Goal: Task Accomplishment & Management: Use online tool/utility

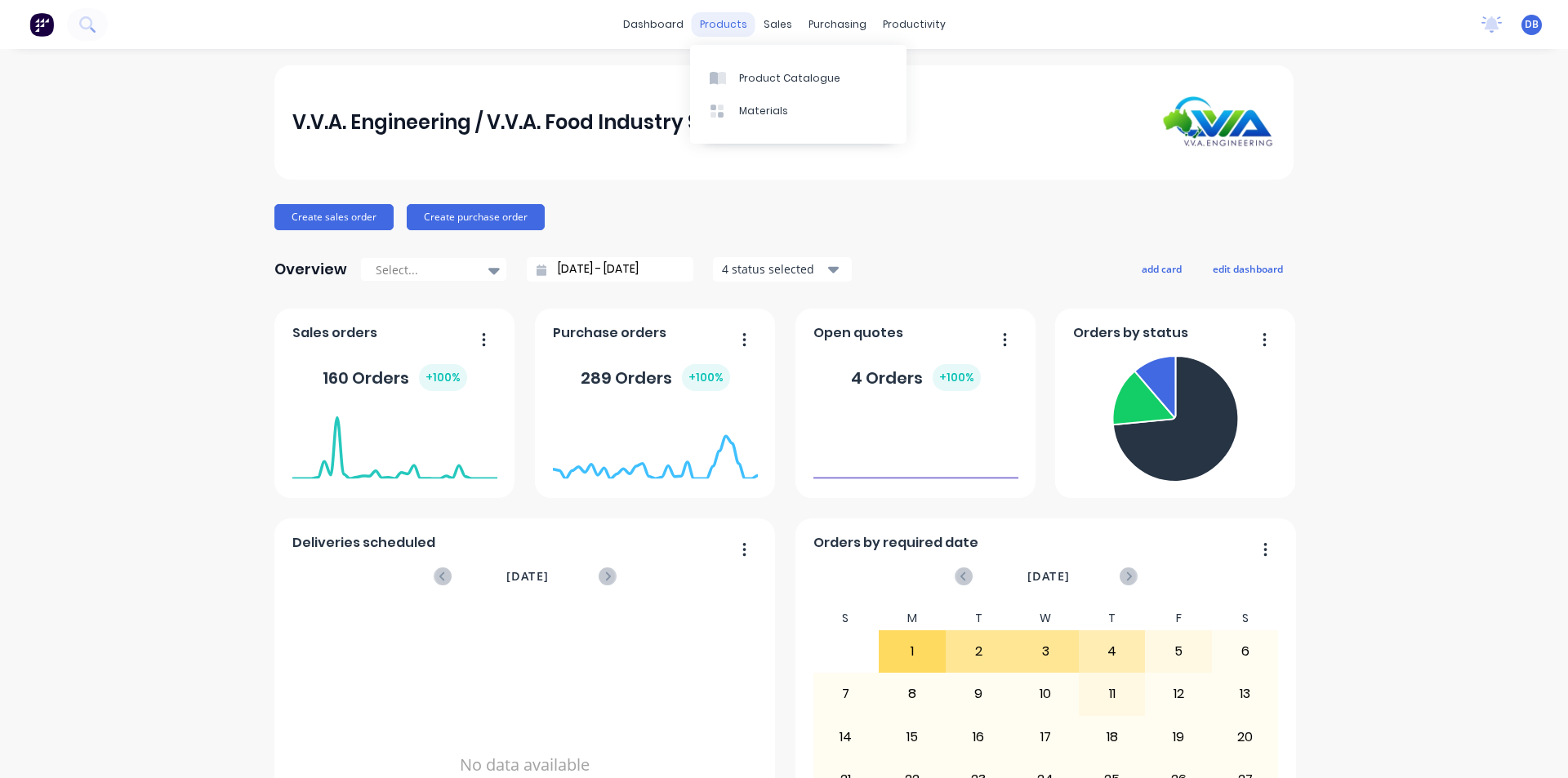
click at [725, 28] on div "products" at bounding box center [723, 24] width 64 height 24
click at [740, 75] on div "Product Catalogue" at bounding box center [789, 78] width 101 height 14
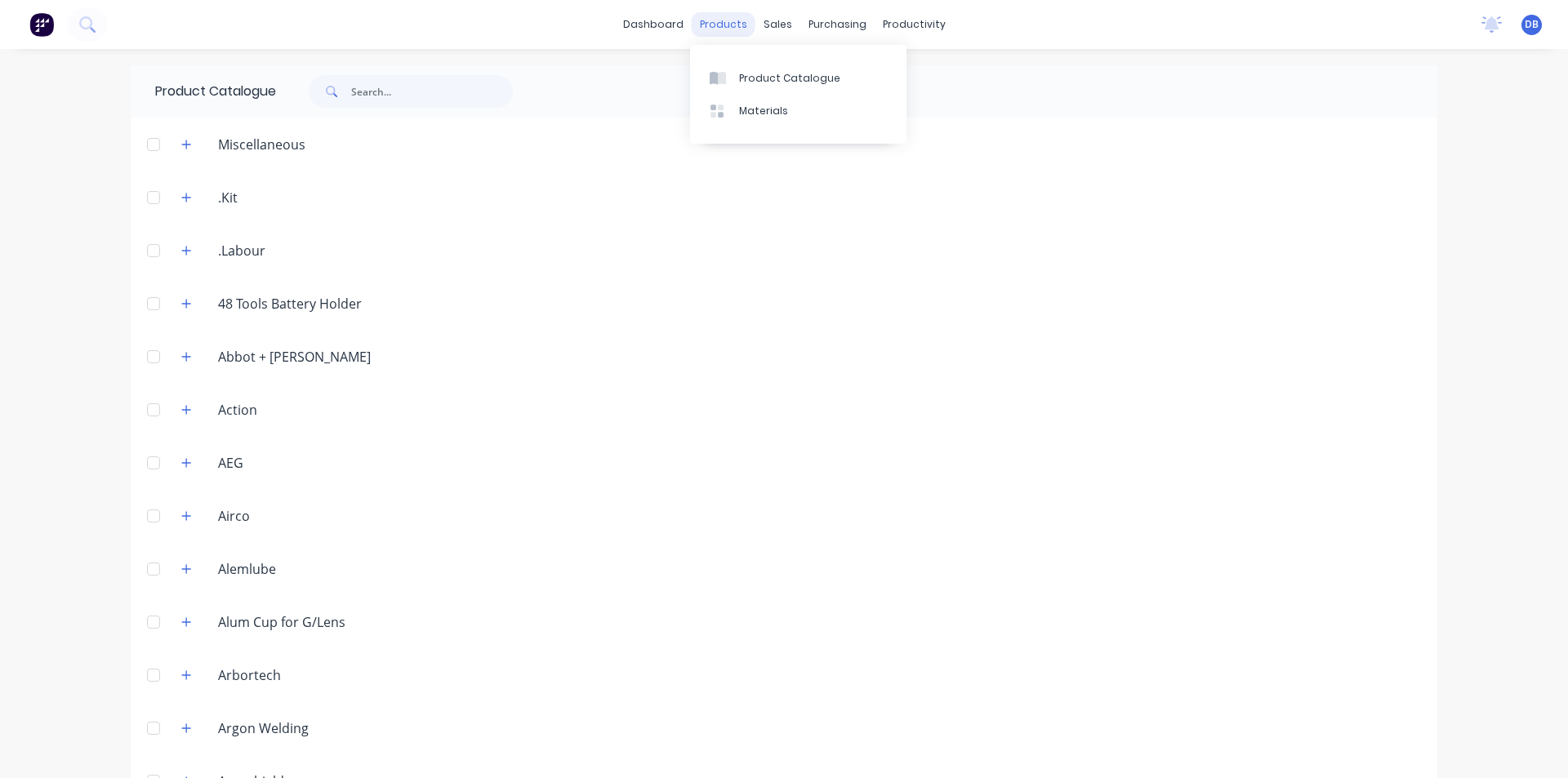
click at [717, 21] on div "products" at bounding box center [723, 24] width 64 height 24
click at [748, 73] on div "Product Catalogue" at bounding box center [789, 78] width 101 height 14
click at [757, 21] on div "sales" at bounding box center [777, 24] width 45 height 24
click at [802, 77] on div "Sales Orders" at bounding box center [831, 78] width 67 height 14
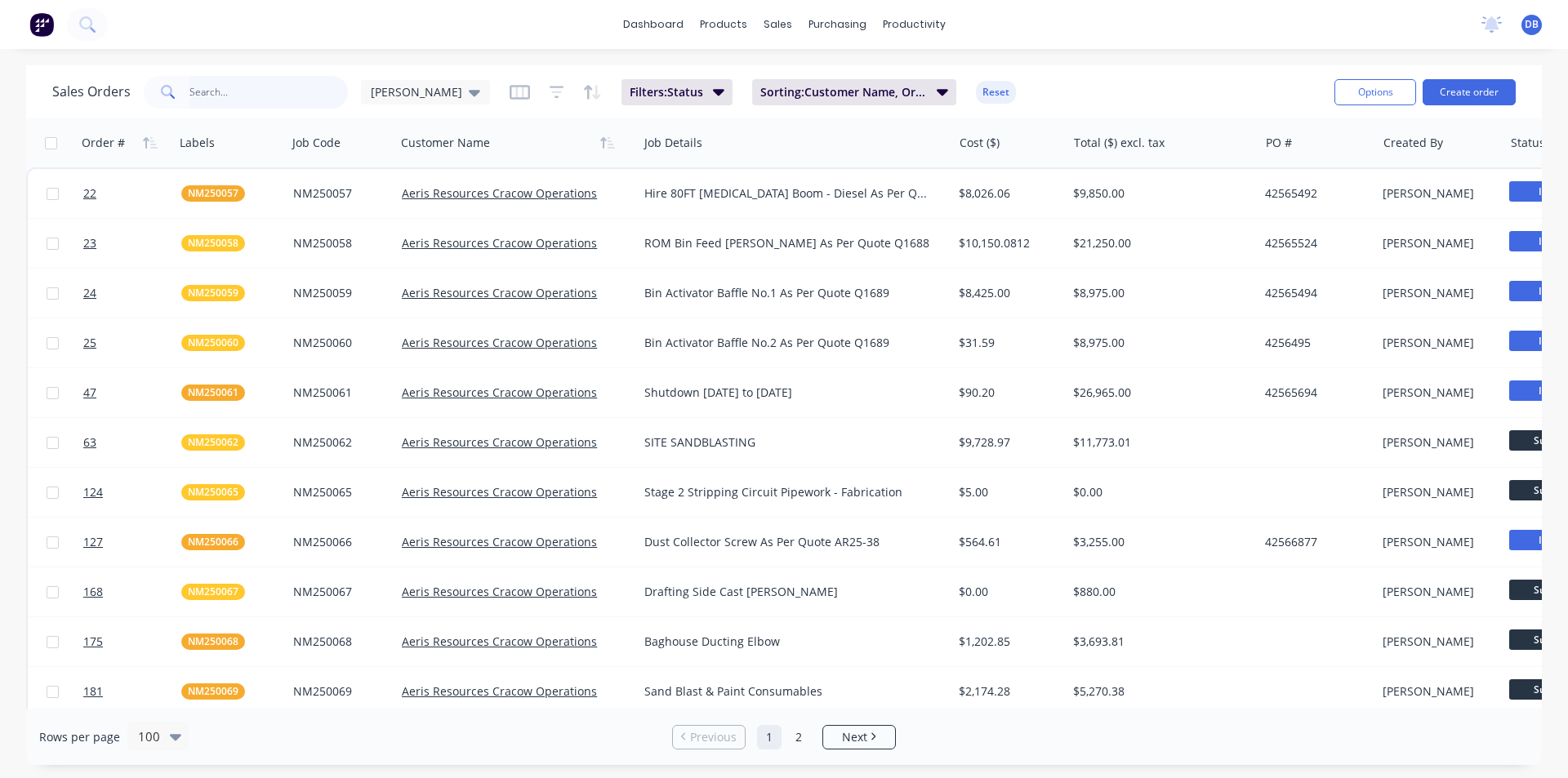
click at [224, 98] on input "text" at bounding box center [268, 93] width 159 height 33
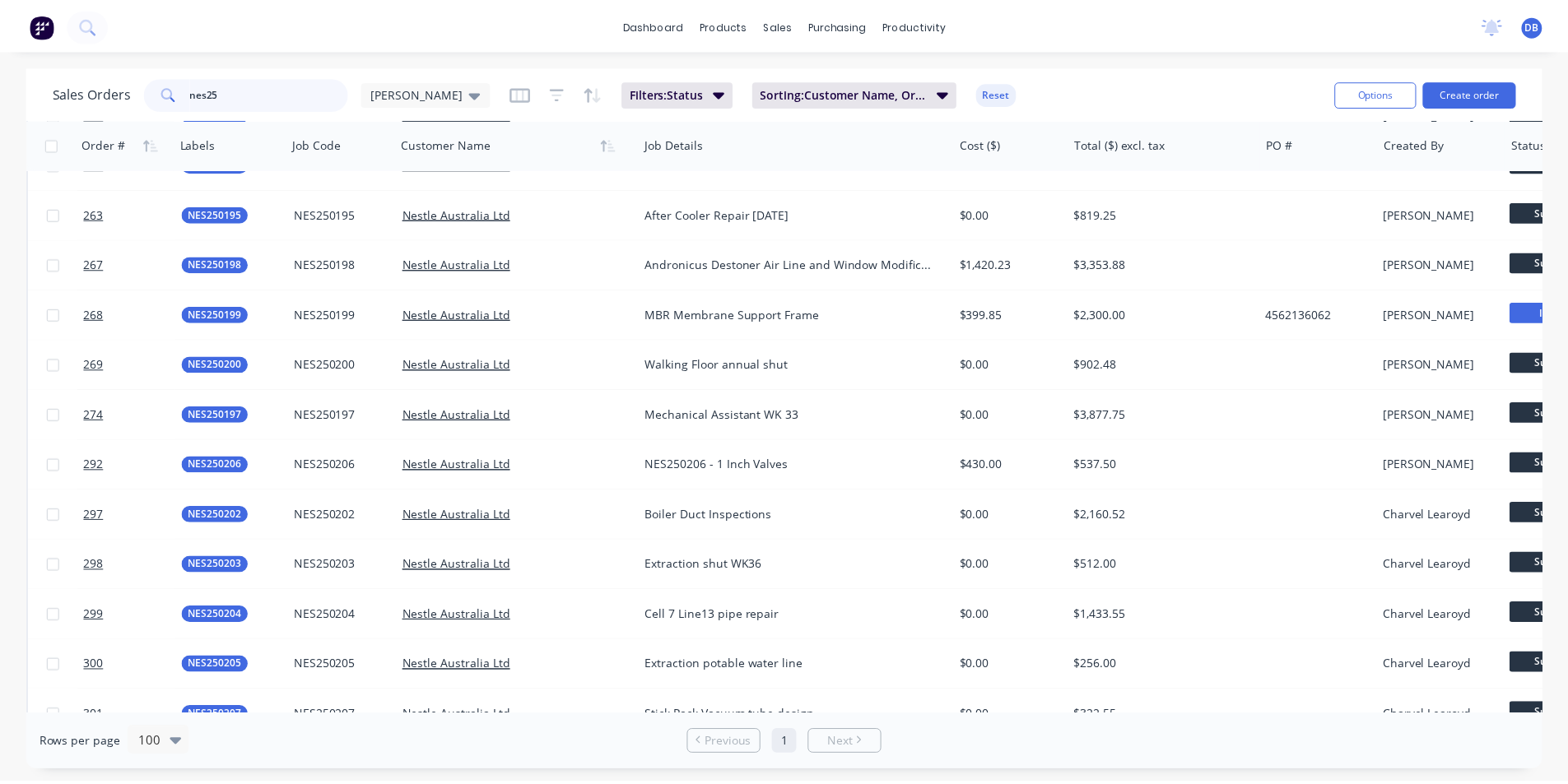
scroll to position [2222, 0]
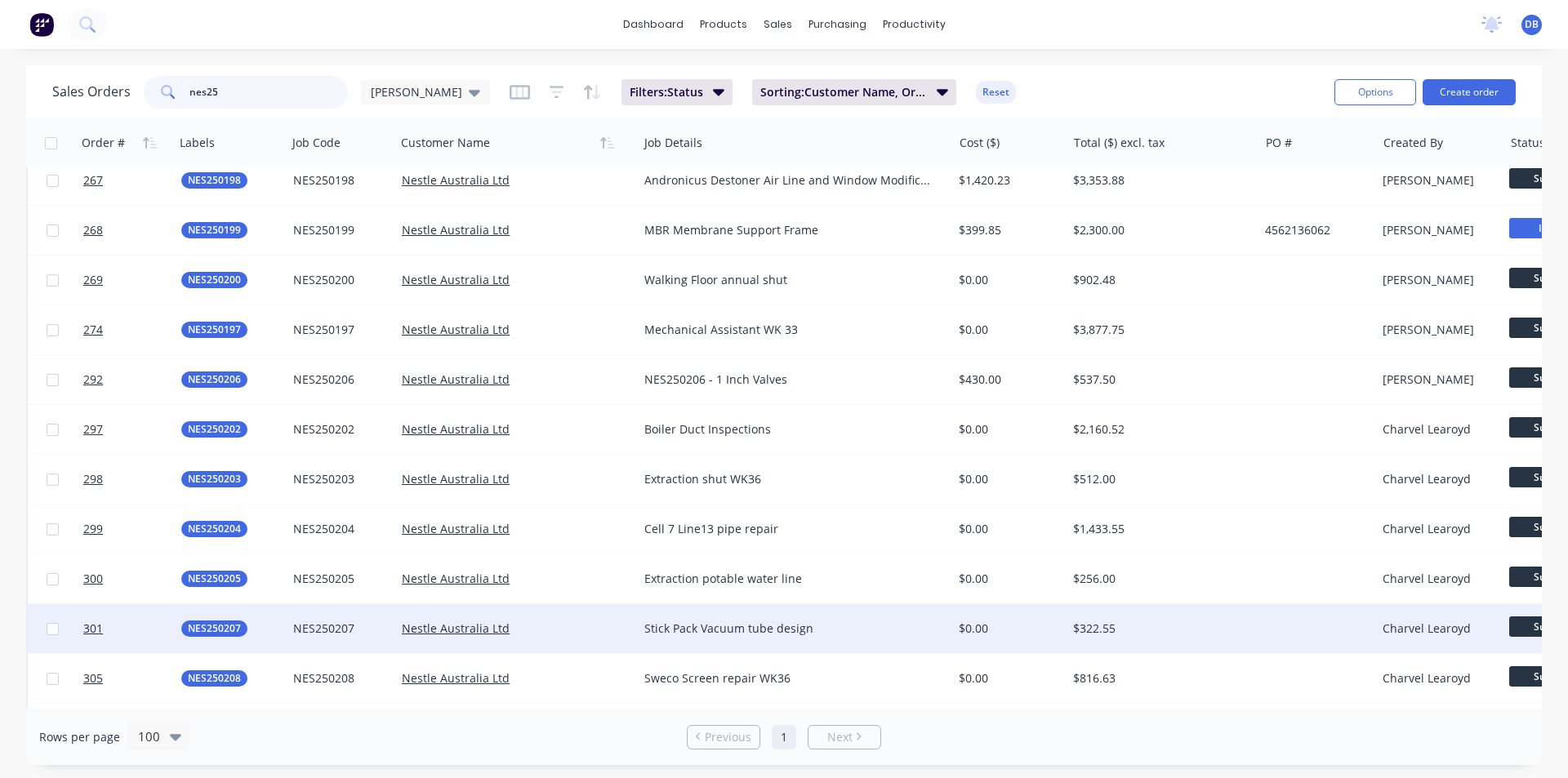
type input "nes25"
click at [1193, 619] on div "$322.55" at bounding box center [1162, 629] width 192 height 49
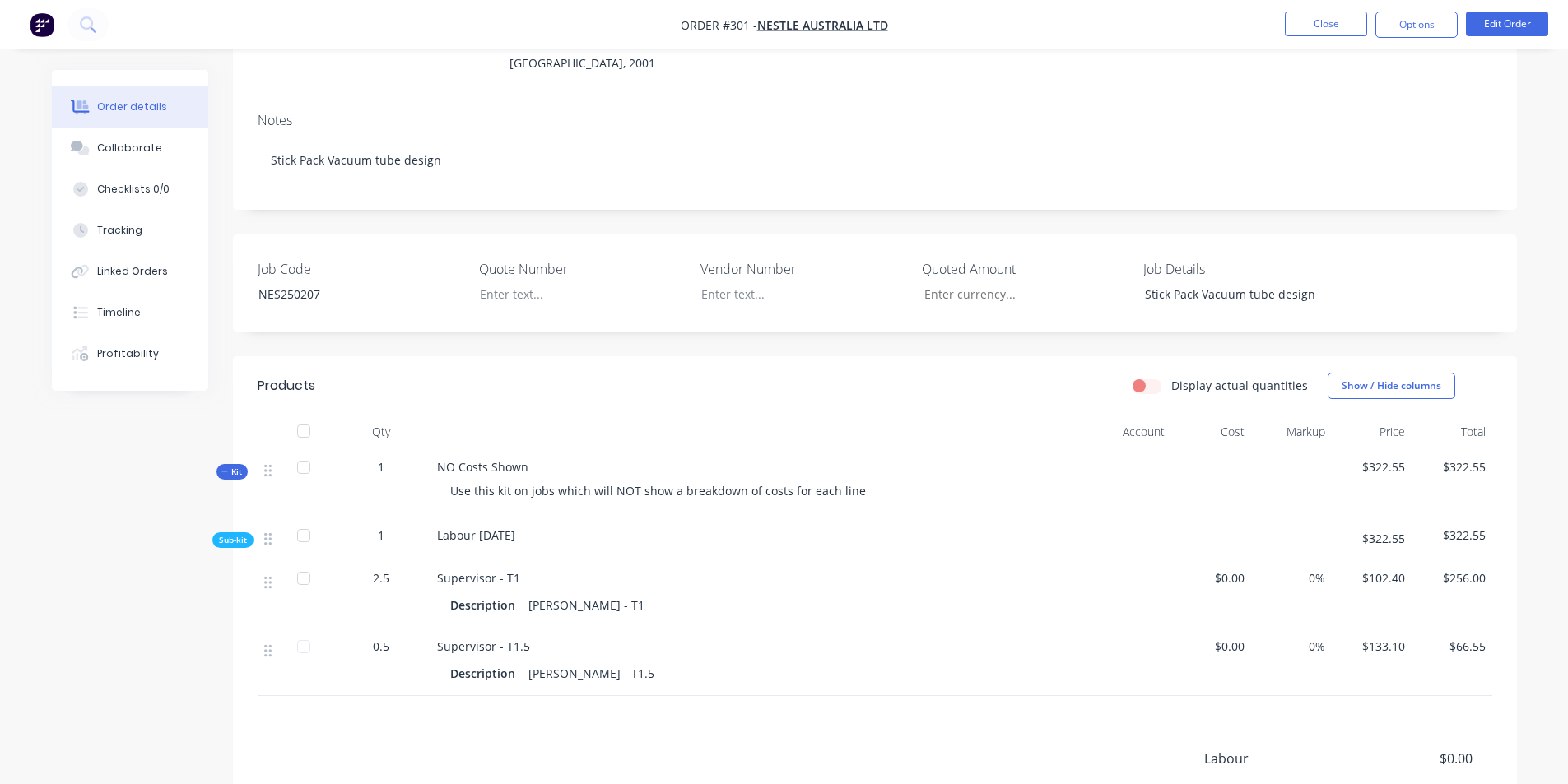
scroll to position [247, 0]
click at [1306, 29] on button "Close" at bounding box center [1326, 23] width 83 height 24
